Goal: Navigation & Orientation: Find specific page/section

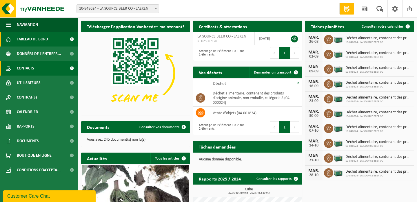
click at [41, 68] on link "Contacts" at bounding box center [39, 68] width 78 height 14
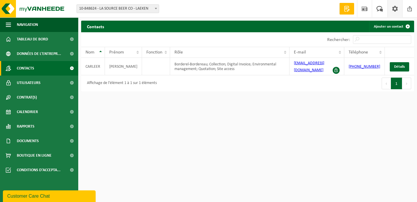
click at [398, 11] on span at bounding box center [395, 8] width 9 height 17
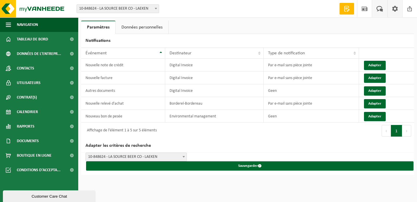
click at [381, 12] on span at bounding box center [380, 8] width 10 height 17
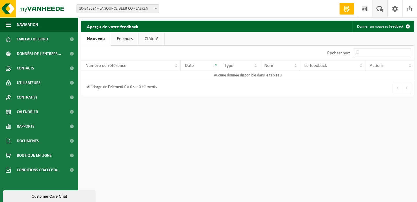
click at [364, 12] on span at bounding box center [364, 8] width 9 height 17
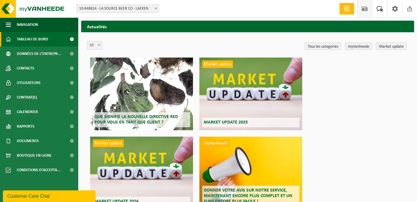
click at [41, 39] on span "Tableau de bord" at bounding box center [32, 39] width 31 height 14
